Goal: Transaction & Acquisition: Purchase product/service

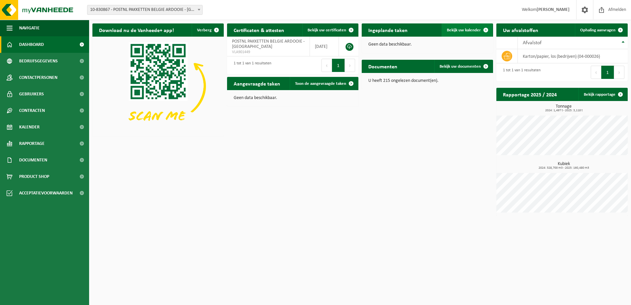
click at [466, 25] on link "Bekijk uw kalender" at bounding box center [467, 29] width 51 height 13
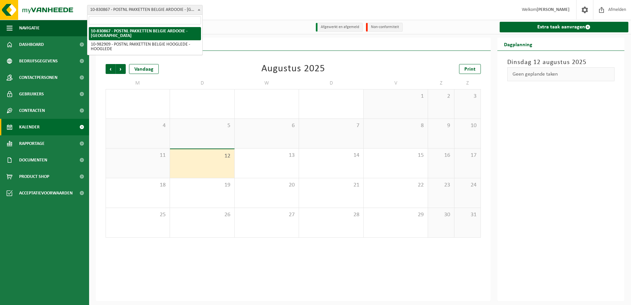
click at [197, 12] on span at bounding box center [199, 9] width 7 height 9
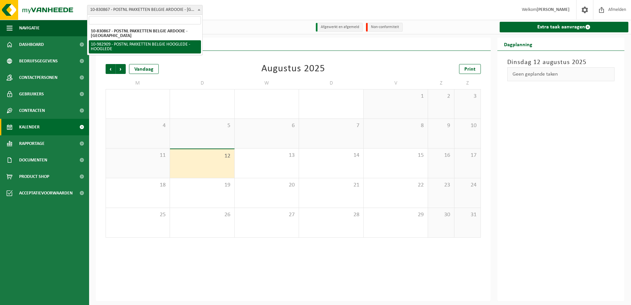
select select "162888"
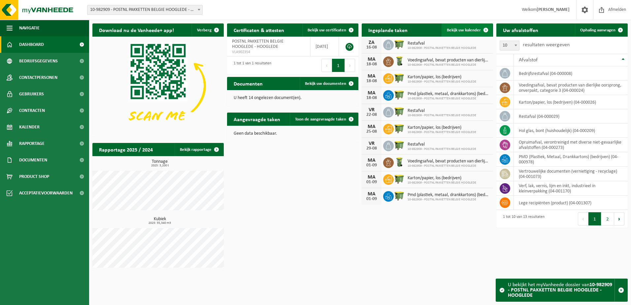
click at [463, 29] on span "Bekijk uw kalender" at bounding box center [464, 30] width 34 height 4
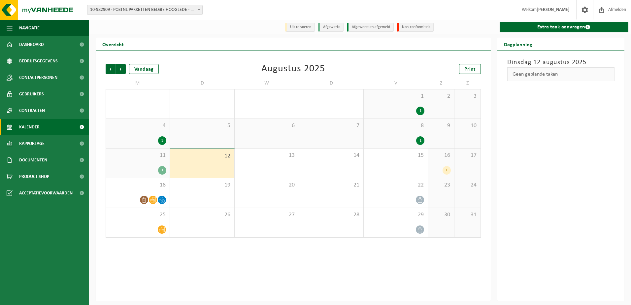
click at [147, 125] on span "4" at bounding box center [137, 125] width 57 height 7
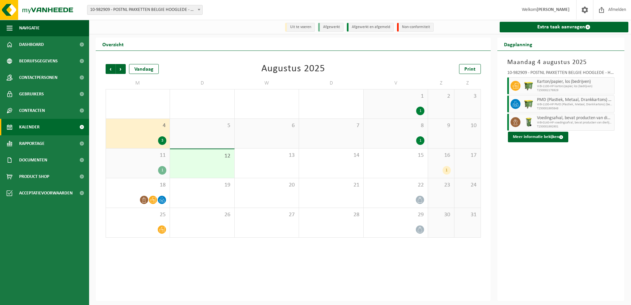
click at [405, 140] on div "1" at bounding box center [395, 140] width 57 height 9
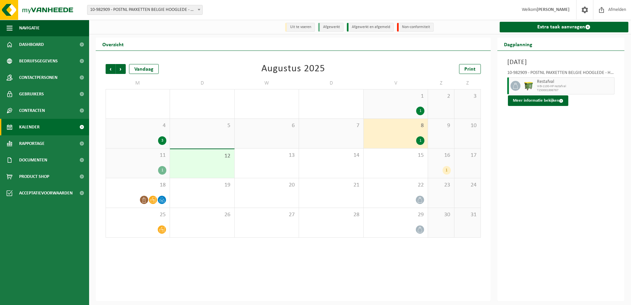
click at [403, 108] on div "1" at bounding box center [395, 111] width 57 height 9
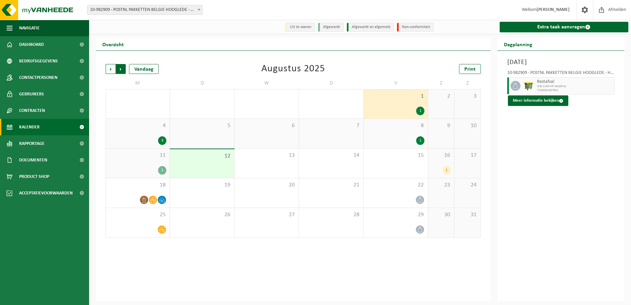
click at [112, 68] on span "Vorige" at bounding box center [111, 69] width 10 height 10
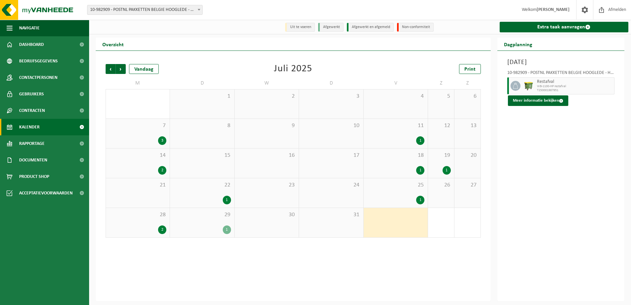
click at [218, 228] on div "1" at bounding box center [201, 230] width 57 height 9
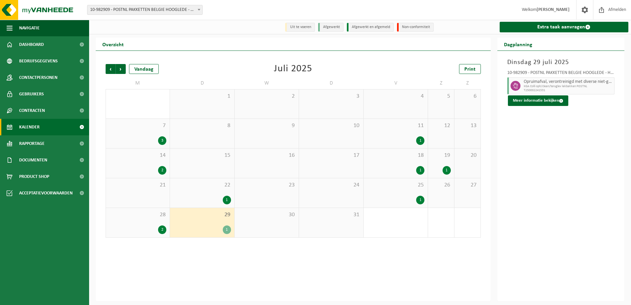
click at [146, 225] on div "28 2" at bounding box center [138, 222] width 64 height 29
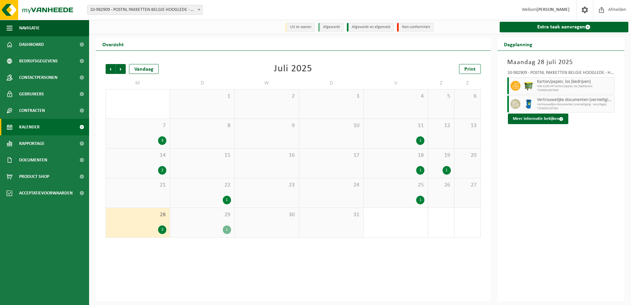
click at [190, 223] on div "29 1" at bounding box center [202, 222] width 64 height 29
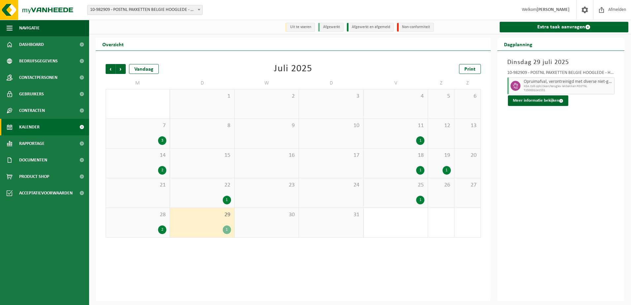
click at [547, 88] on span "KGA Colli oph/clean/teruglev lekbakken POSTNL" at bounding box center [568, 87] width 89 height 4
click at [554, 102] on button "Meer informatie bekijken" at bounding box center [538, 100] width 60 height 11
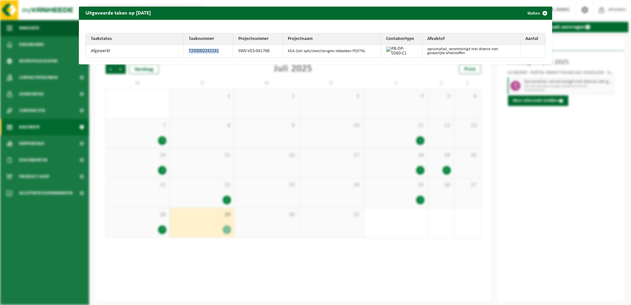
drag, startPoint x: 217, startPoint y: 52, endPoint x: 187, endPoint y: 52, distance: 30.0
click at [187, 52] on td "T250002241531" at bounding box center [209, 51] width 50 height 13
copy td "T250002241531"
click at [472, 13] on div "Uitgevoerde taken op 2025-07-29 Sluiten" at bounding box center [316, 13] width 474 height 13
click at [539, 15] on span "button" at bounding box center [545, 13] width 13 height 13
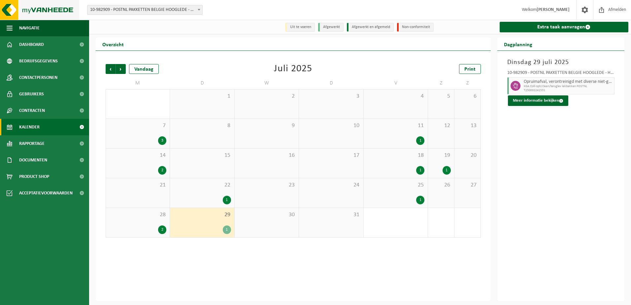
click at [65, 12] on img at bounding box center [39, 10] width 79 height 20
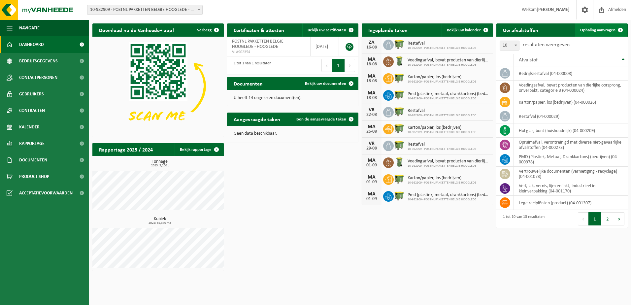
click at [618, 29] on span at bounding box center [620, 29] width 13 height 13
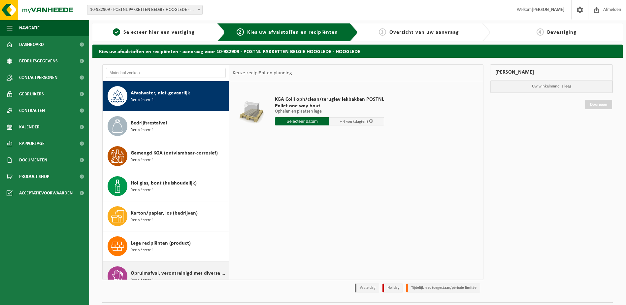
click at [175, 274] on span "Opruimafval, verontreinigd met diverse niet-gevaarlijke afvalstoffen" at bounding box center [179, 273] width 96 height 8
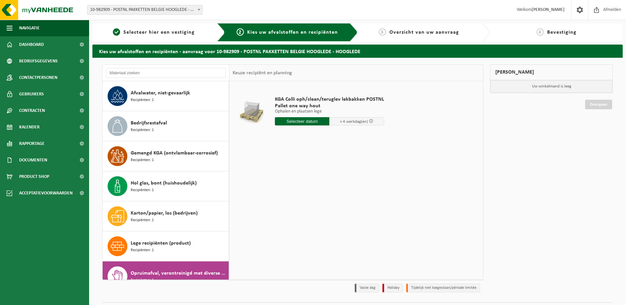
scroll to position [162, 0]
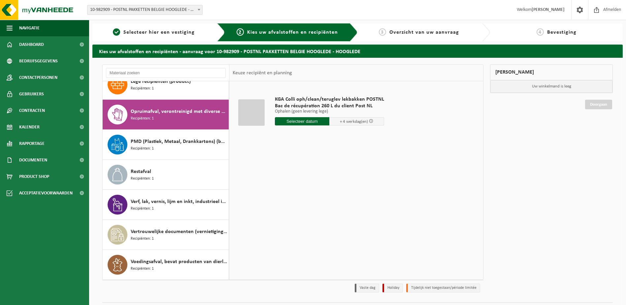
click at [317, 120] on input "text" at bounding box center [302, 121] width 55 height 8
click at [282, 191] on div "18" at bounding box center [281, 190] width 12 height 11
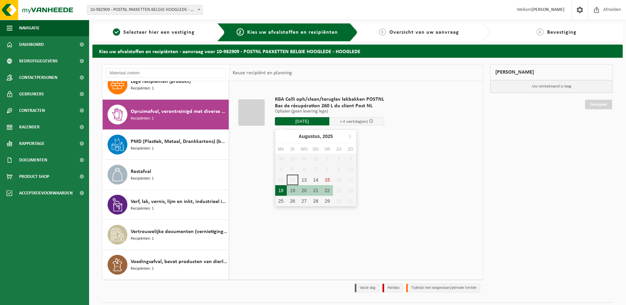
type input "Van 2025-08-18"
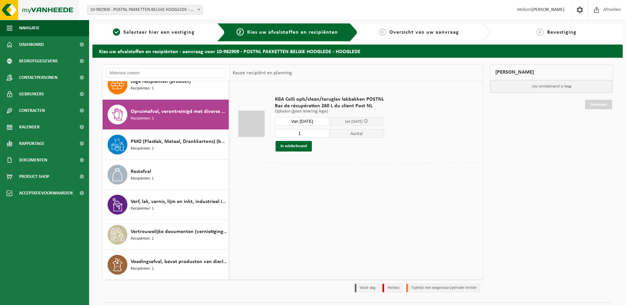
click at [52, 9] on img at bounding box center [39, 10] width 79 height 20
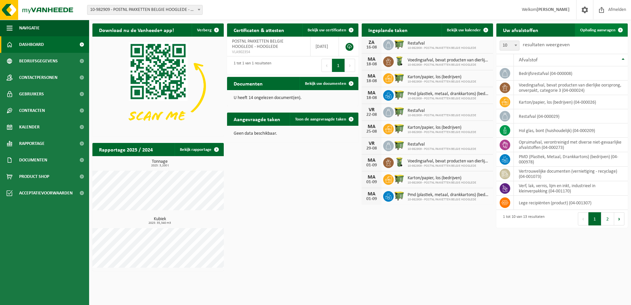
click at [609, 29] on span "Ophaling aanvragen" at bounding box center [597, 30] width 35 height 4
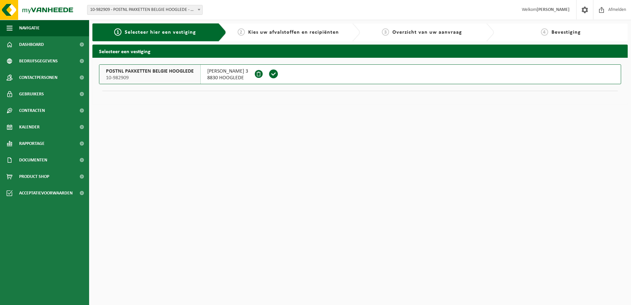
click at [279, 74] on span at bounding box center [274, 74] width 10 height 10
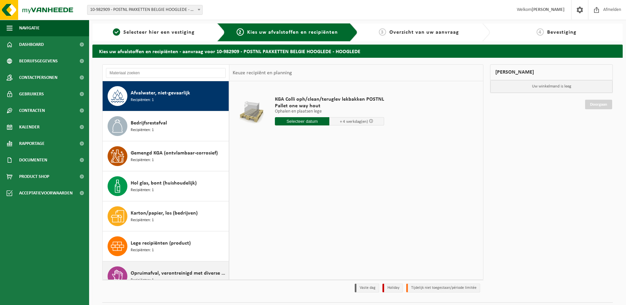
click at [170, 267] on div "Opruimafval, verontreinigd met diverse niet-gevaarlijke afvalstoffen Recipiënte…" at bounding box center [179, 276] width 96 height 20
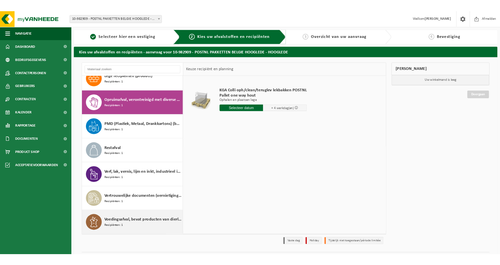
scroll to position [162, 0]
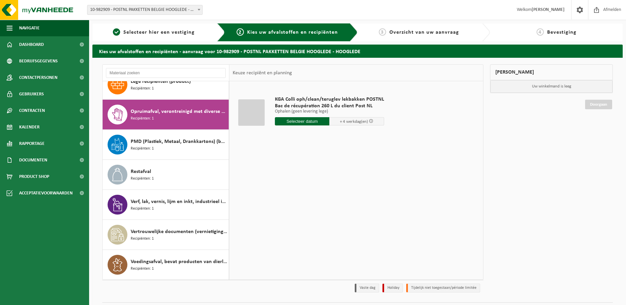
click at [312, 120] on input "text" at bounding box center [302, 121] width 55 height 8
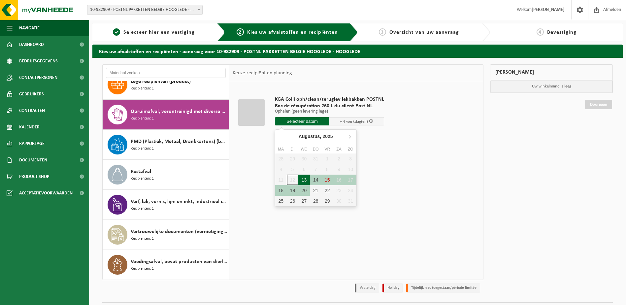
click at [306, 179] on div "13" at bounding box center [305, 180] width 12 height 11
type input "Van 2025-08-13"
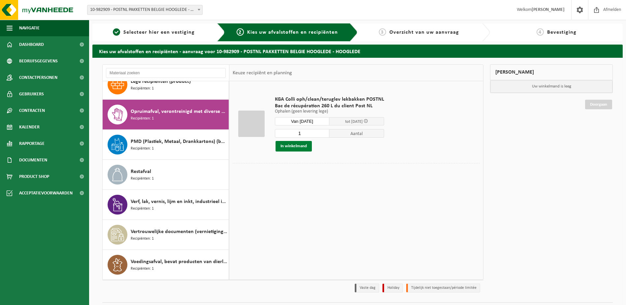
click at [302, 149] on button "In winkelmand" at bounding box center [294, 146] width 36 height 11
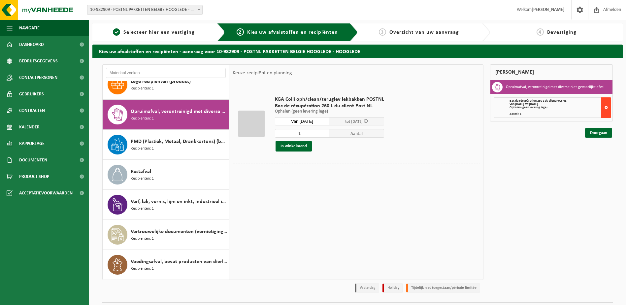
click at [607, 108] on button at bounding box center [607, 107] width 10 height 20
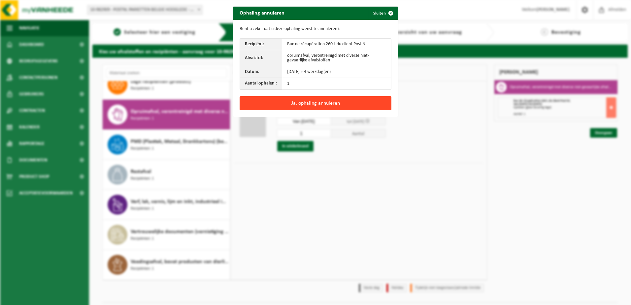
click at [337, 105] on button "Ja, ophaling annuleren" at bounding box center [316, 103] width 152 height 14
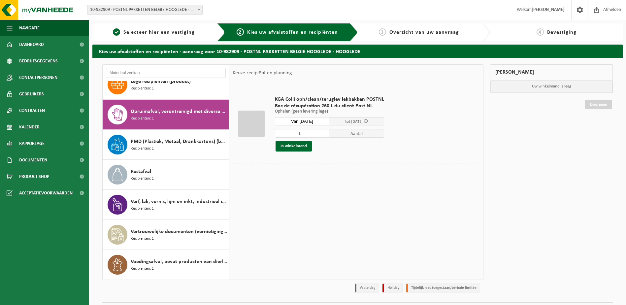
click at [172, 107] on div "Opruimafval, verontreinigd met diverse niet-gevaarlijke afvalstoffen Recipiënte…" at bounding box center [179, 115] width 96 height 20
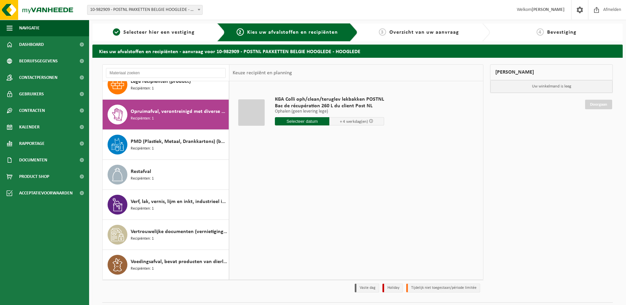
click at [311, 123] on input "text" at bounding box center [302, 121] width 55 height 8
click at [280, 190] on div "18" at bounding box center [281, 190] width 12 height 11
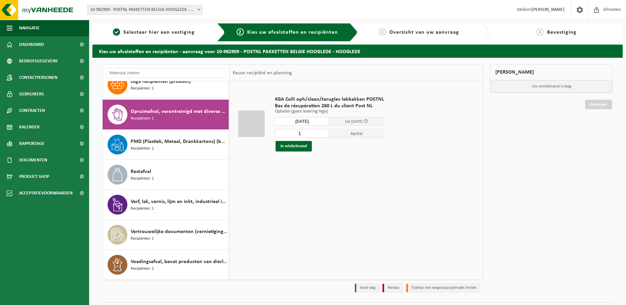
type input "Van 2025-08-18"
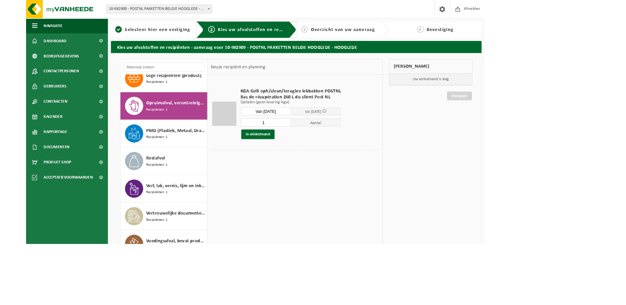
scroll to position [161, 0]
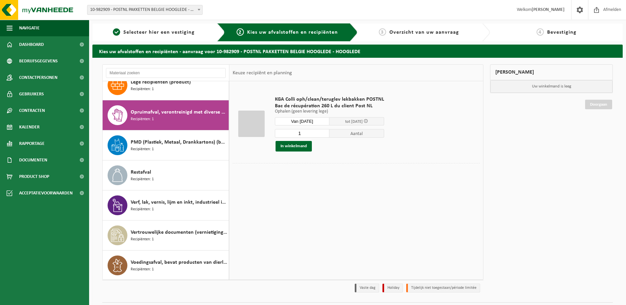
click at [314, 120] on input "Van 2025-08-18" at bounding box center [302, 121] width 55 height 8
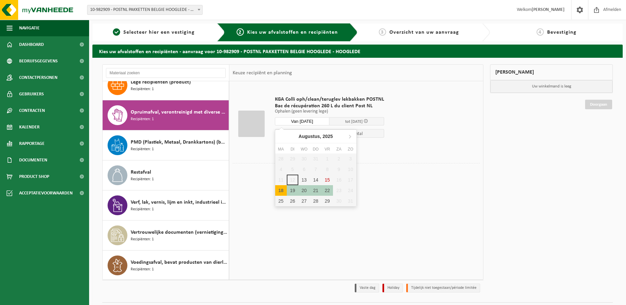
click at [284, 192] on div "18" at bounding box center [281, 190] width 12 height 11
click at [305, 179] on div "13" at bounding box center [305, 180] width 12 height 11
click at [322, 118] on input "Van 2025-08-13" at bounding box center [302, 121] width 55 height 8
click at [317, 180] on div "14" at bounding box center [316, 180] width 12 height 11
type input "Van 2025-08-14"
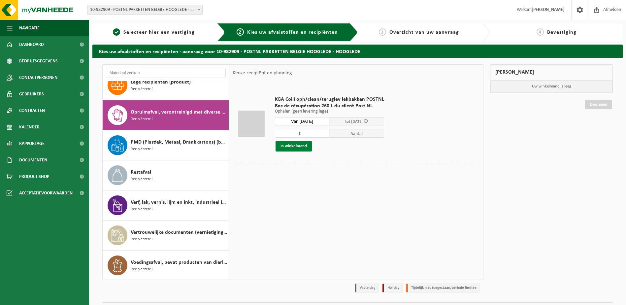
click at [300, 144] on button "In winkelmand" at bounding box center [294, 146] width 36 height 11
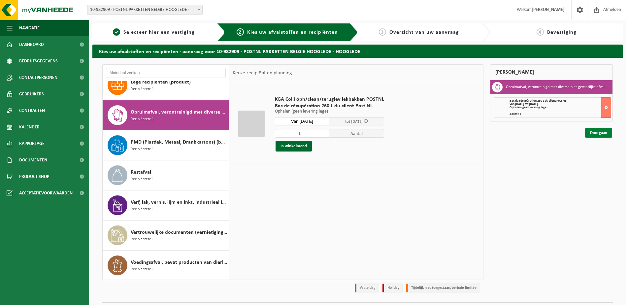
click at [598, 130] on link "Doorgaan" at bounding box center [598, 133] width 27 height 10
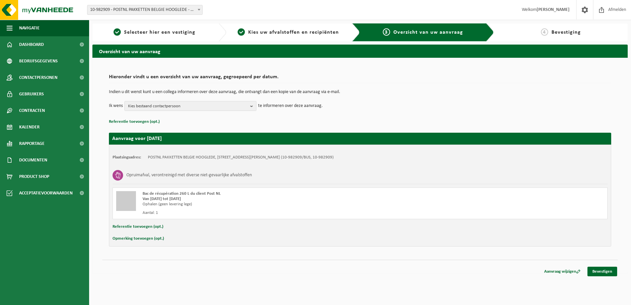
click at [250, 101] on td "Indien u dit wenst kunt u een collega informeren over deze aanvraag, die ontvan…" at bounding box center [360, 95] width 503 height 11
click at [252, 108] on b "button" at bounding box center [253, 105] width 6 height 9
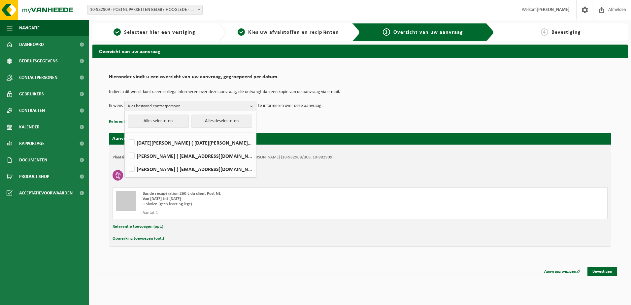
click at [329, 120] on p "Referentie toevoegen (opt.)" at bounding box center [360, 122] width 503 height 9
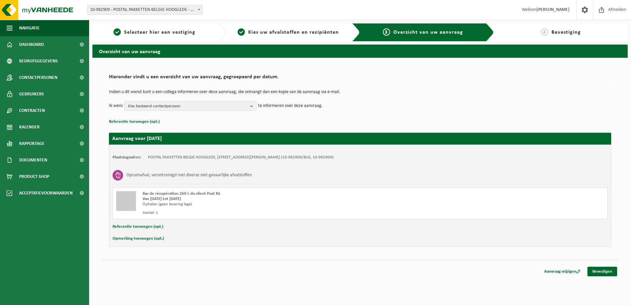
click at [149, 240] on button "Opmerking toevoegen (opt.)" at bounding box center [139, 238] width 52 height 9
click at [189, 239] on input "text" at bounding box center [373, 239] width 456 height 10
click at [215, 241] on input "text" at bounding box center [373, 239] width 456 height 10
type input "Graag na reiniging ook deze terugbrengen!"
click at [607, 274] on link "Bevestigen" at bounding box center [603, 273] width 30 height 10
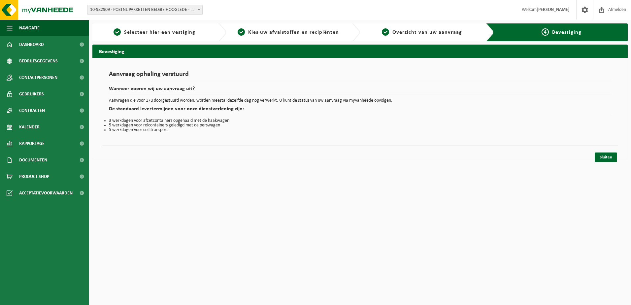
drag, startPoint x: 615, startPoint y: 159, endPoint x: 451, endPoint y: 148, distance: 164.2
click at [615, 159] on link "Sluiten" at bounding box center [606, 158] width 22 height 10
